Goal: Information Seeking & Learning: Learn about a topic

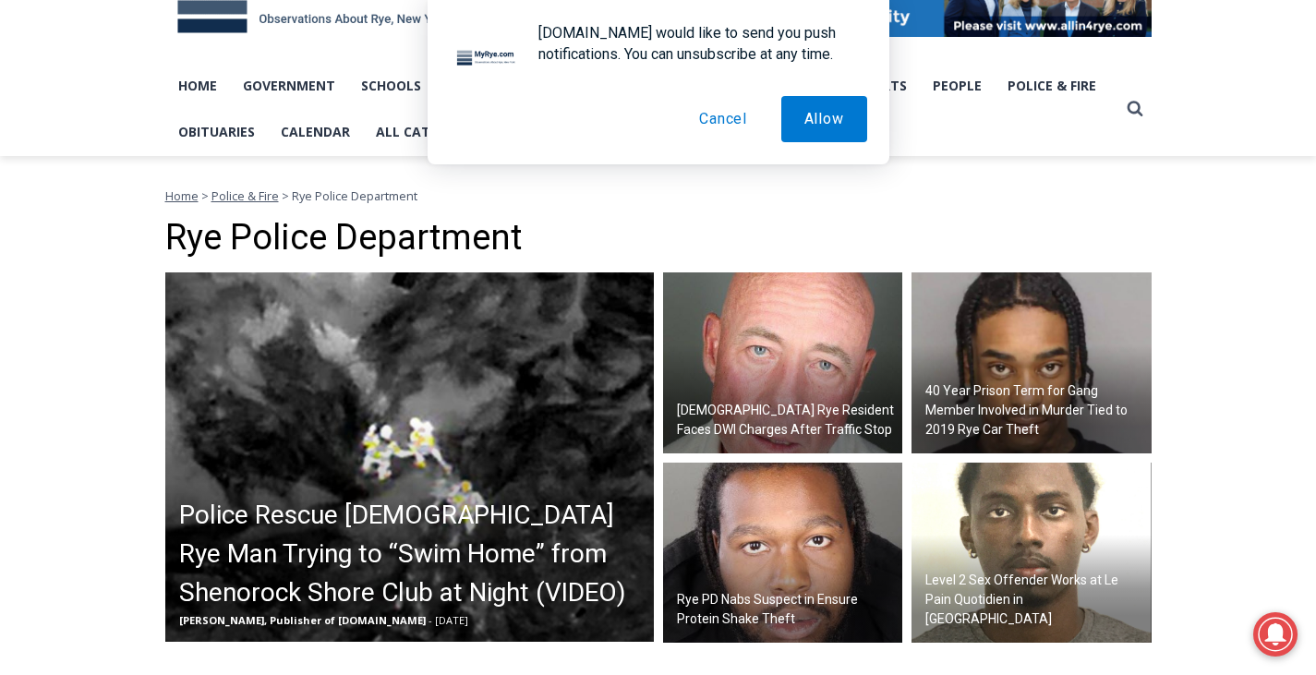
click at [735, 363] on img at bounding box center [783, 362] width 240 height 181
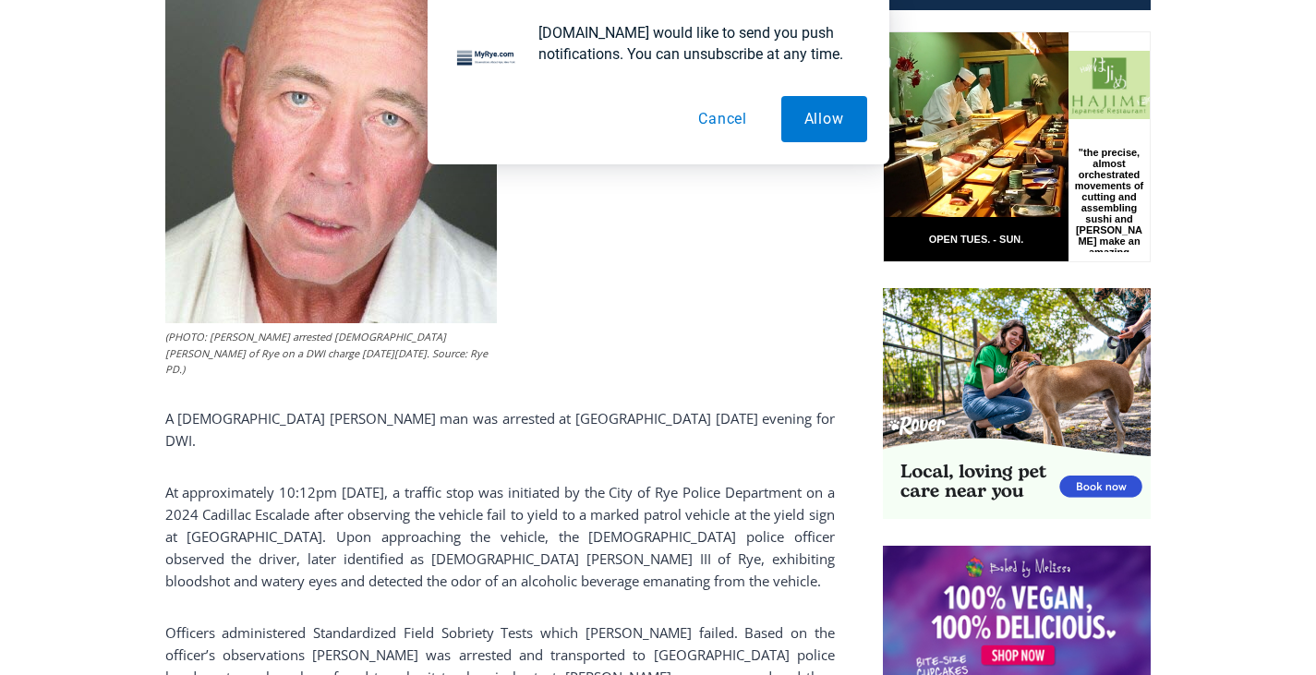
scroll to position [983, 0]
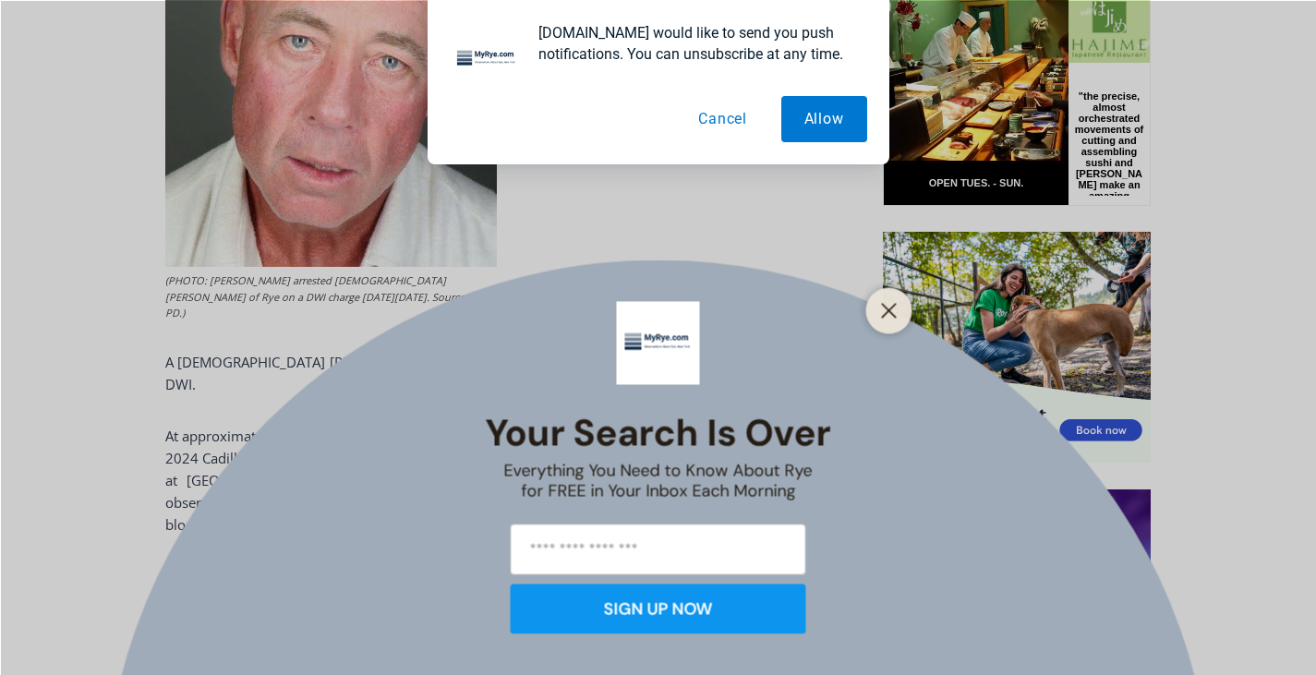
click at [728, 115] on button "Cancel" at bounding box center [722, 119] width 95 height 46
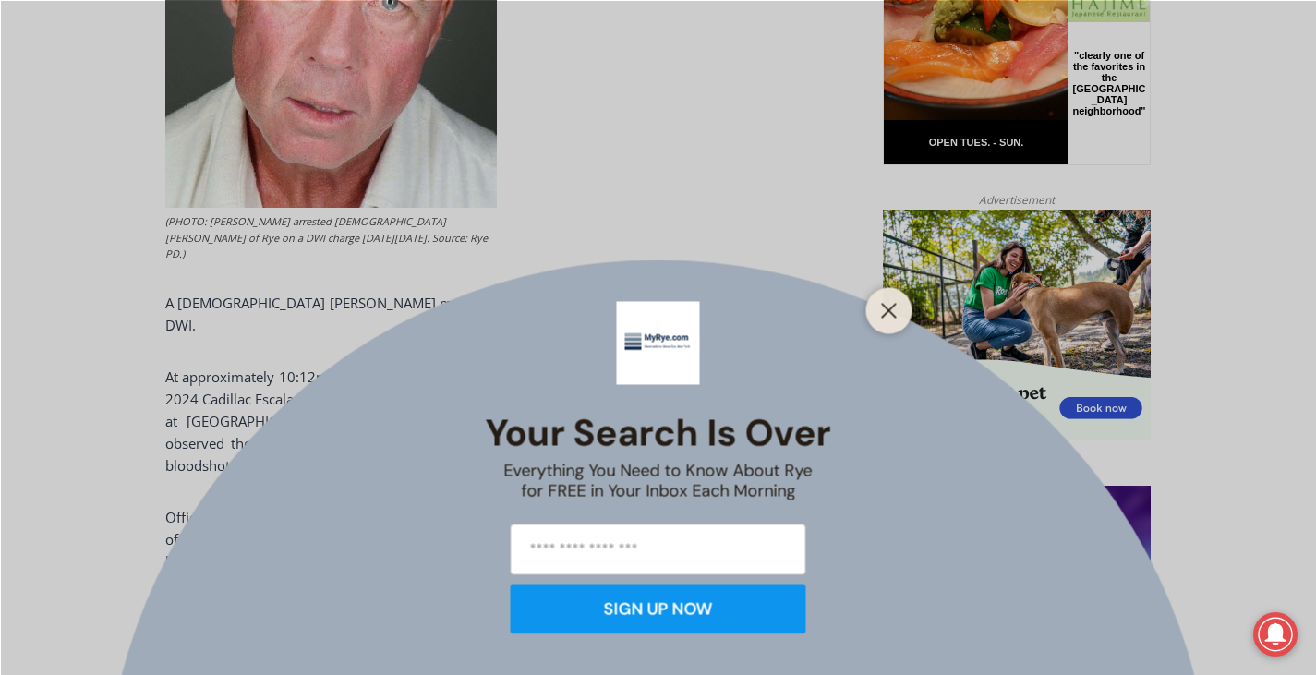
scroll to position [1075, 0]
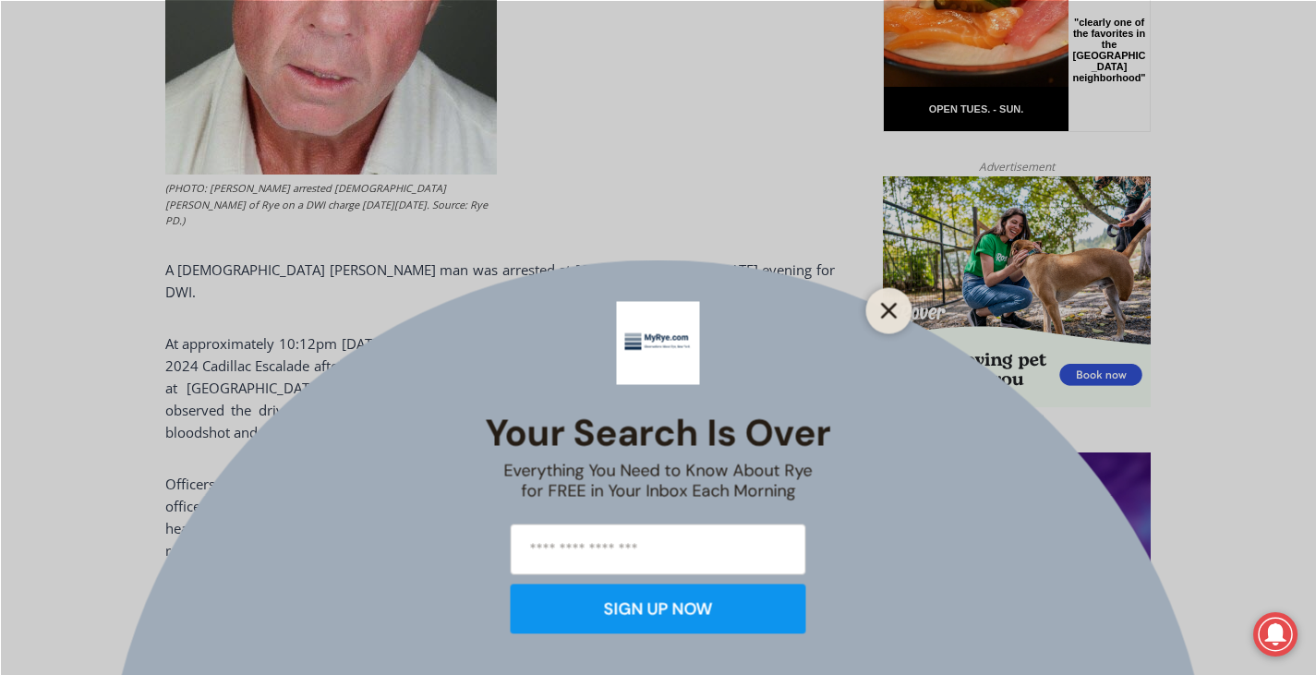
click at [894, 308] on icon "Close" at bounding box center [889, 310] width 17 height 17
